Goal: Find specific page/section: Find specific page/section

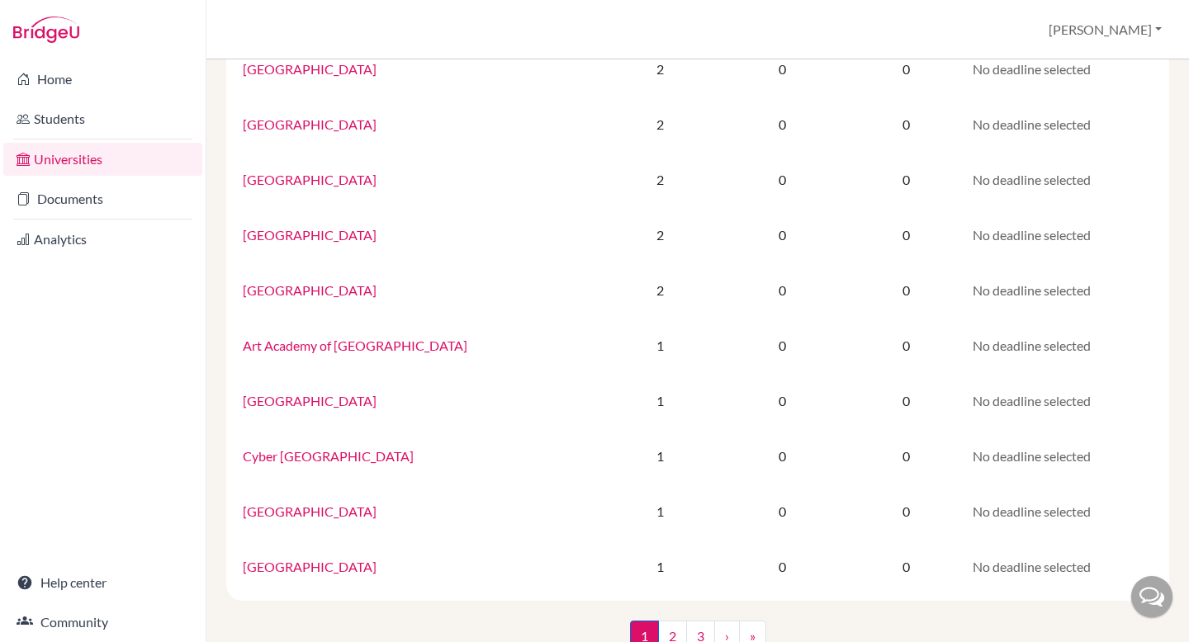
scroll to position [1035, 0]
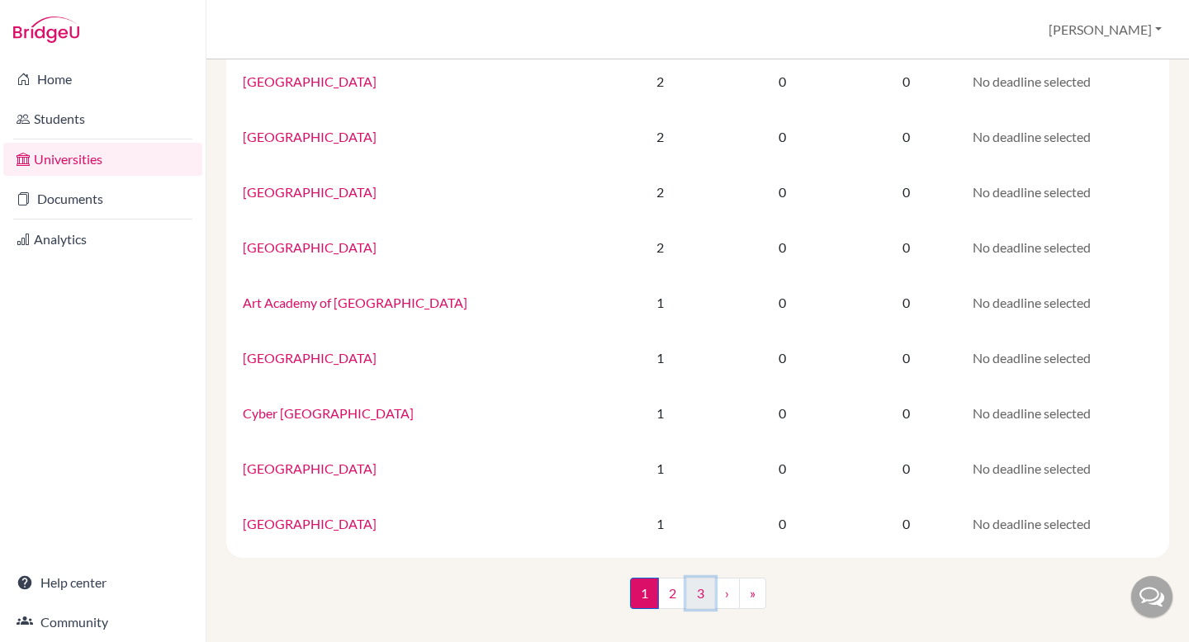
click at [686, 593] on link "3" at bounding box center [700, 593] width 29 height 31
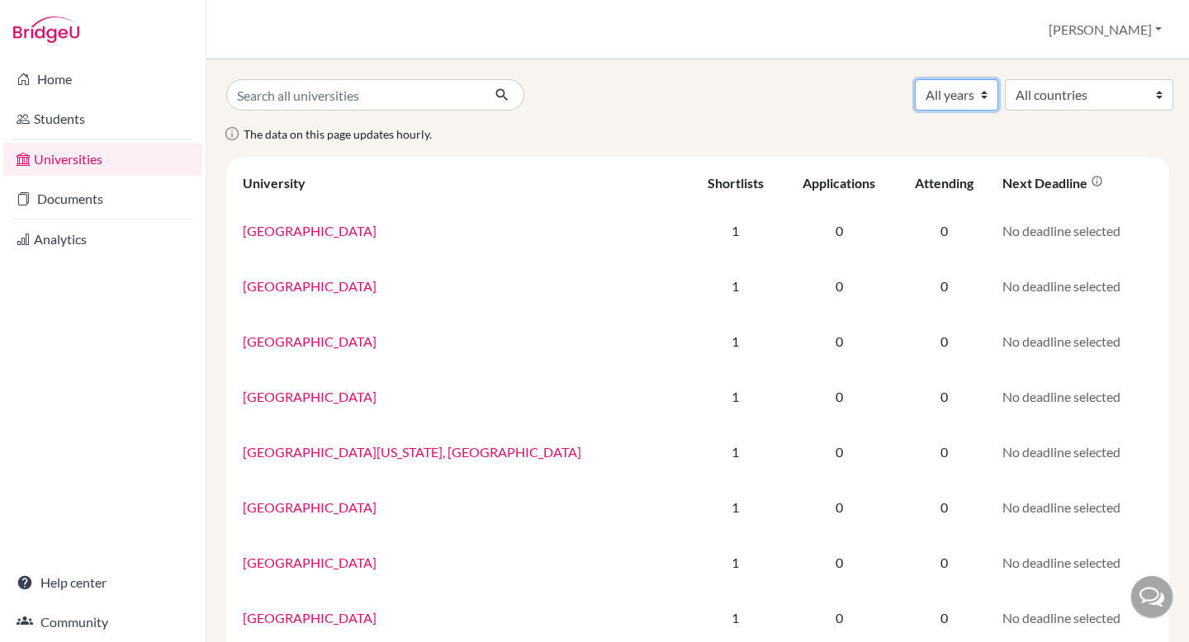
click at [920, 101] on select "All years 2027 2026 2025 2024" at bounding box center [956, 94] width 83 height 31
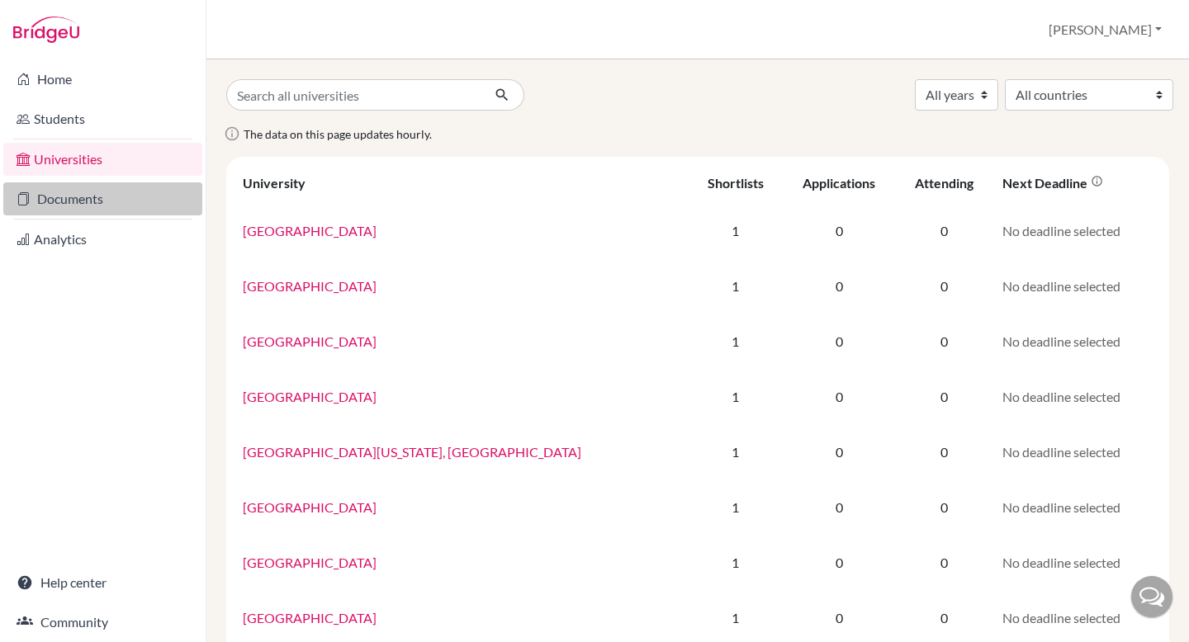
click at [116, 203] on link "Documents" at bounding box center [102, 198] width 199 height 33
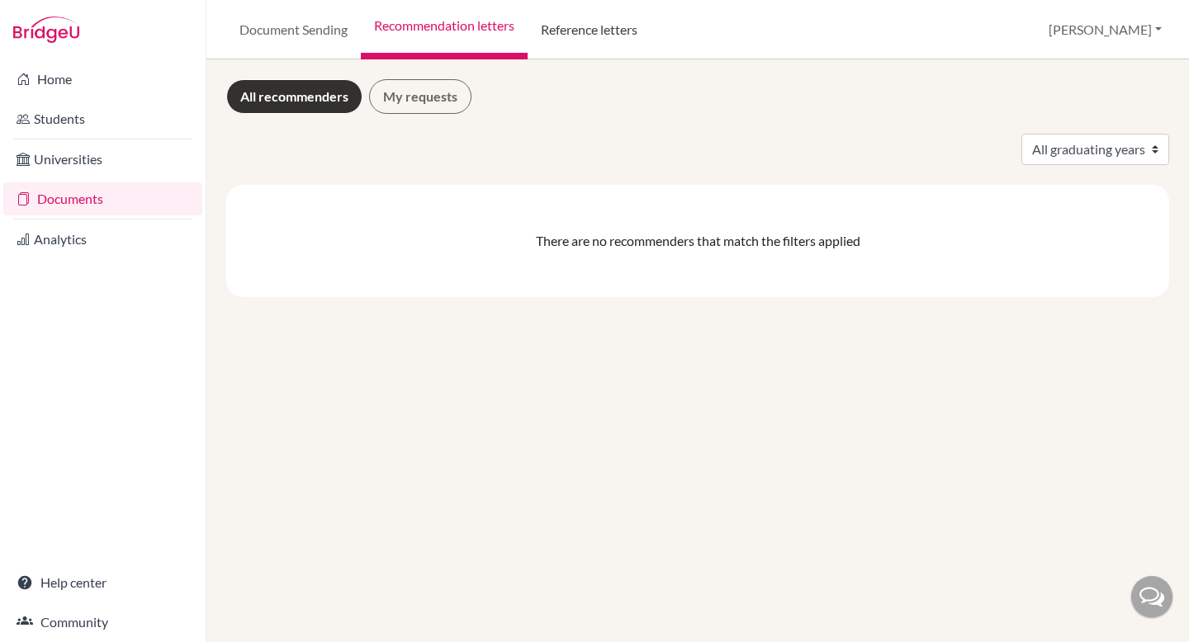
click at [613, 30] on link "Reference letters" at bounding box center [589, 29] width 123 height 59
